Goal: Task Accomplishment & Management: Use online tool/utility

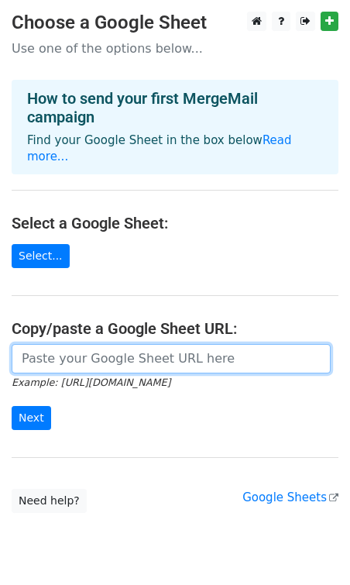
click at [83, 344] on input "url" at bounding box center [171, 358] width 319 height 29
paste input "https://docs.google.com/spreadsheets/d/1vqA8FRqxK4rv4s0FJ_UzEUQQGcgxM180iFxm7mE…"
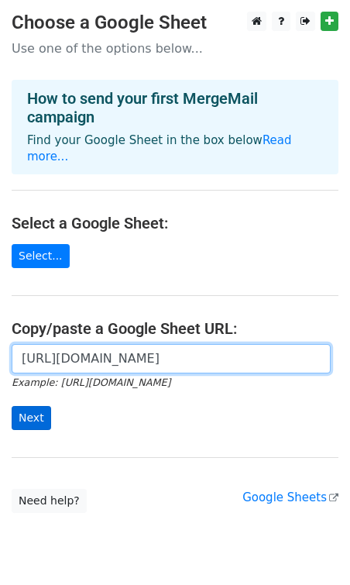
type input "https://docs.google.com/spreadsheets/d/1vqA8FRqxK4rv4s0FJ_UzEUQQGcgxM180iFxm7mE…"
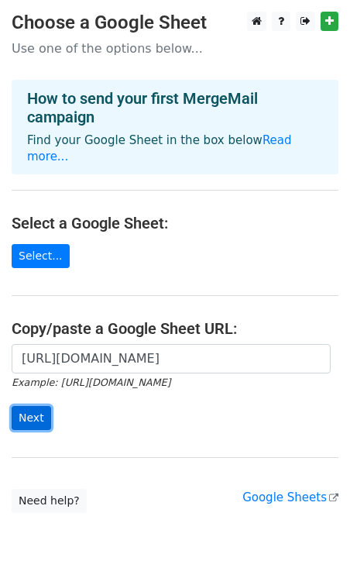
scroll to position [0, 0]
click at [40, 406] on input "Next" at bounding box center [32, 418] width 40 height 24
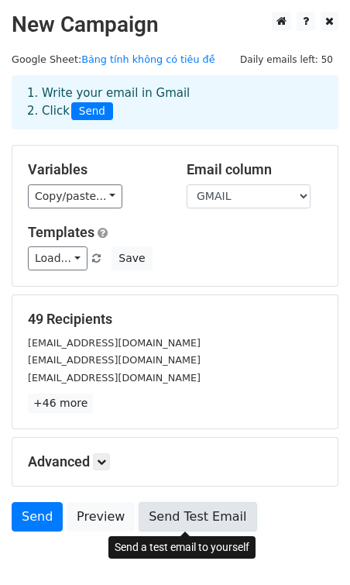
click at [176, 523] on link "Send Test Email" at bounding box center [198, 516] width 118 height 29
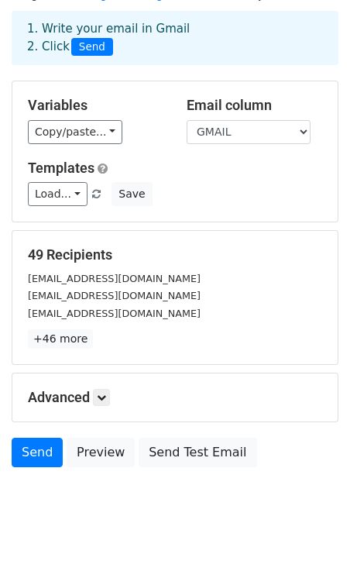
scroll to position [78, 0]
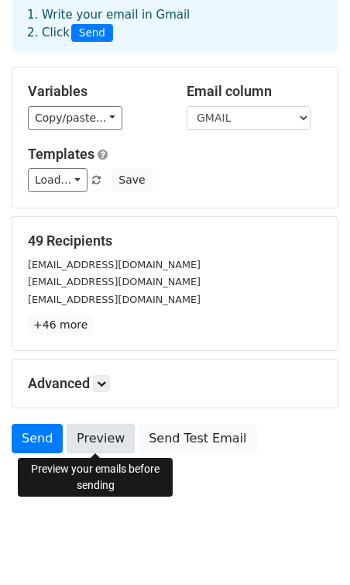
click at [95, 440] on link "Preview" at bounding box center [101, 438] width 68 height 29
click at [215, 492] on body "New Campaign Daily emails left: 50 Google Sheet: Bảng tính không có tiêu đề 1. …" at bounding box center [175, 228] width 350 height 590
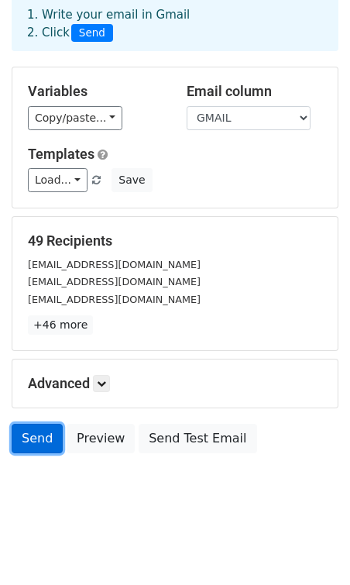
click at [31, 452] on link "Send" at bounding box center [37, 438] width 51 height 29
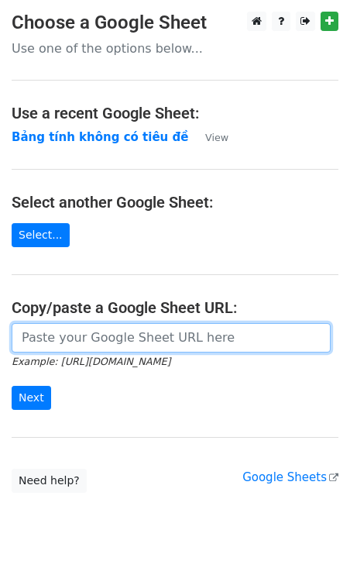
click at [20, 340] on input "url" at bounding box center [171, 337] width 319 height 29
paste input "[URL][DOMAIN_NAME]"
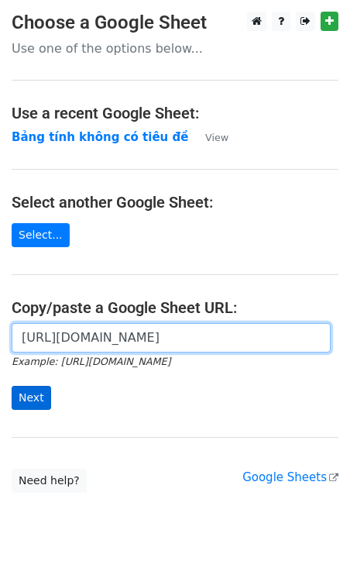
type input "[URL][DOMAIN_NAME]"
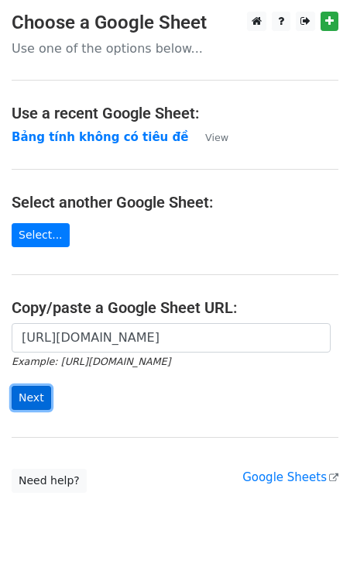
click at [22, 405] on input "Next" at bounding box center [32, 398] width 40 height 24
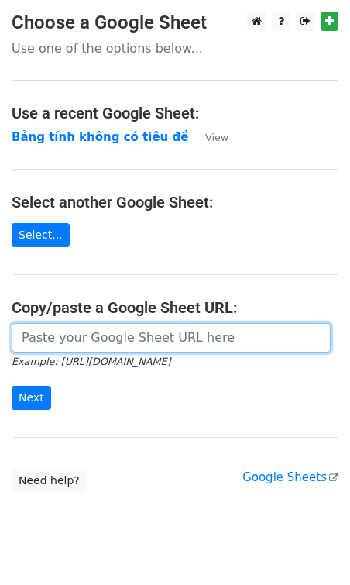
click at [43, 346] on input "url" at bounding box center [171, 337] width 319 height 29
paste input "[URL][DOMAIN_NAME]"
type input "[URL][DOMAIN_NAME]"
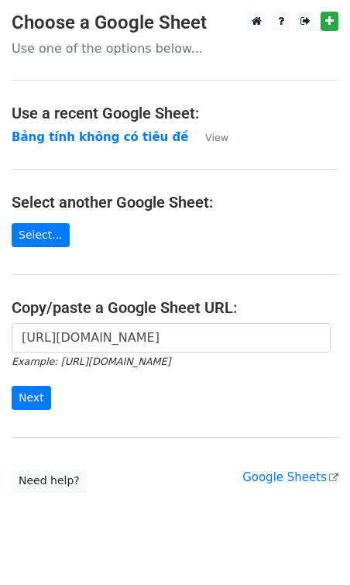
scroll to position [0, 0]
click at [28, 402] on input "Next" at bounding box center [32, 398] width 40 height 24
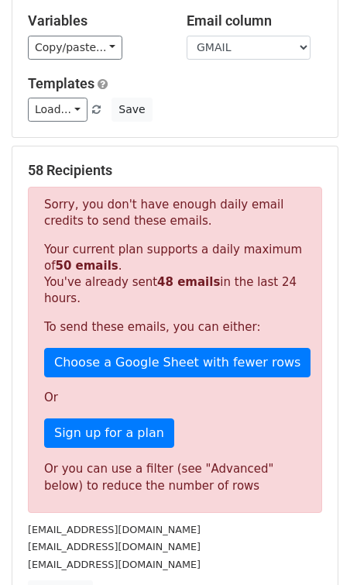
scroll to position [74, 0]
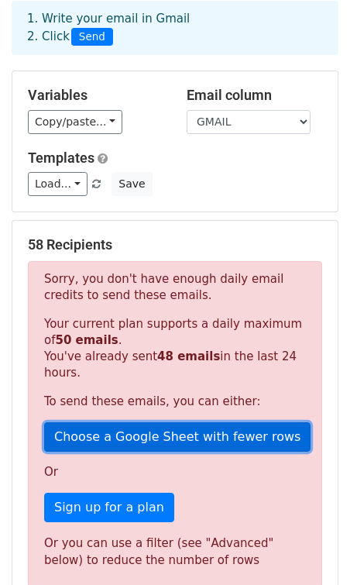
click at [105, 432] on link "Choose a Google Sheet with fewer rows" at bounding box center [177, 436] width 267 height 29
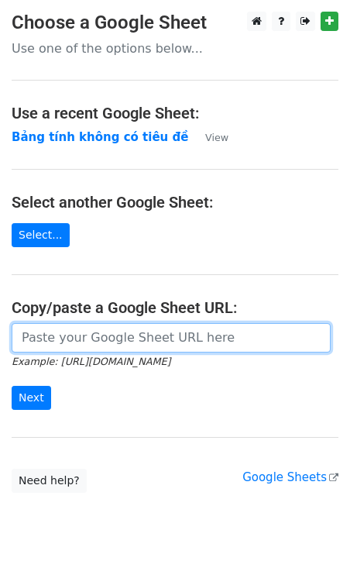
click at [63, 350] on input "url" at bounding box center [171, 337] width 319 height 29
paste input "[URL][DOMAIN_NAME]"
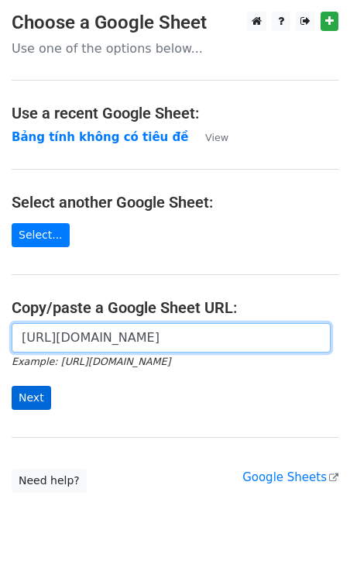
type input "[URL][DOMAIN_NAME]"
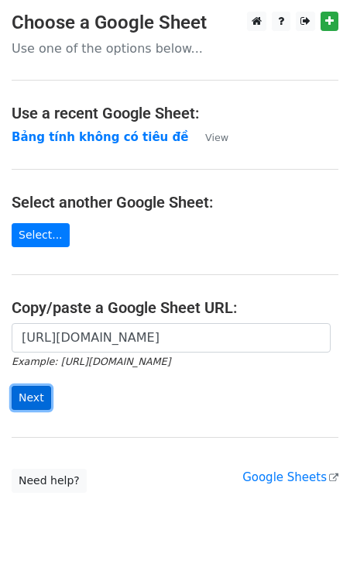
click at [35, 398] on input "Next" at bounding box center [32, 398] width 40 height 24
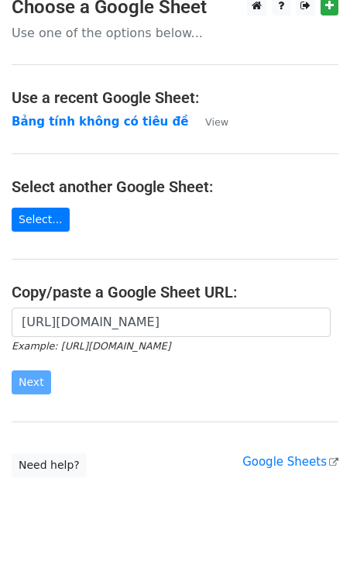
scroll to position [26, 0]
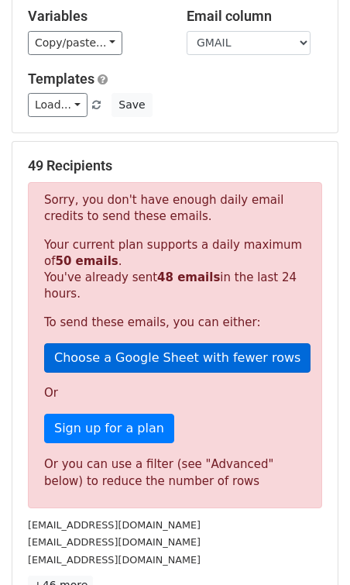
scroll to position [67, 0]
